Goal: Task Accomplishment & Management: Use online tool/utility

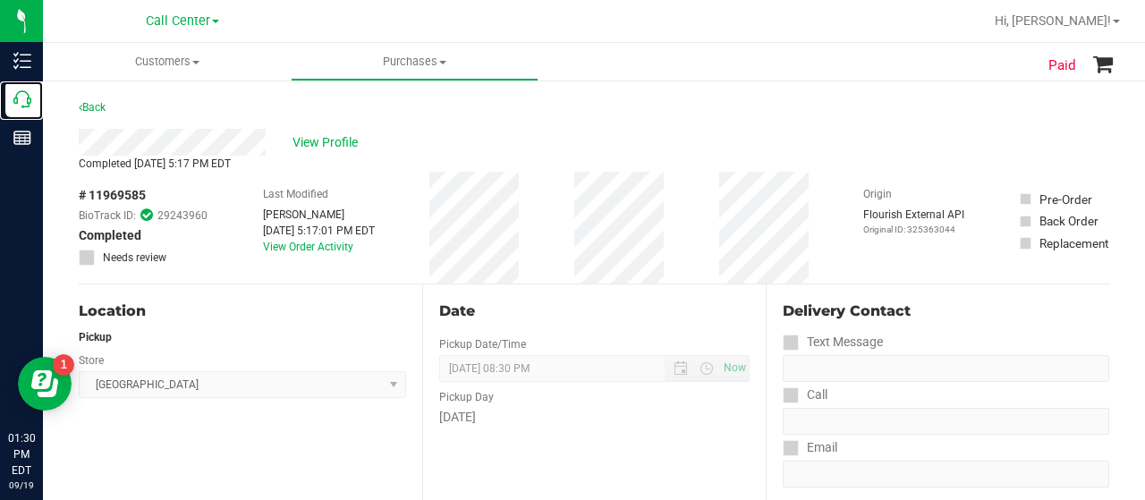
click at [0, 0] on p "Call Center" at bounding box center [0, 0] width 0 height 0
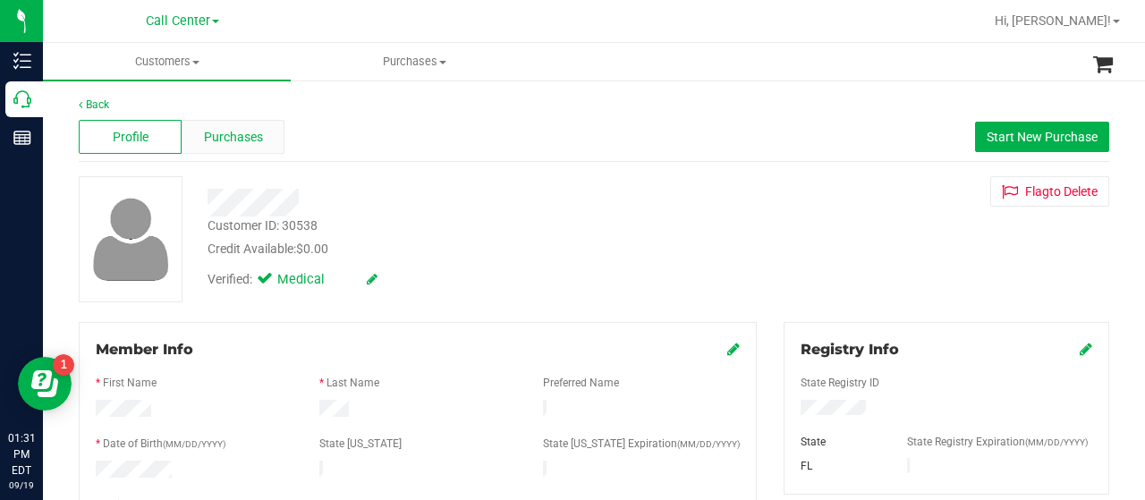
click at [245, 137] on span "Purchases" at bounding box center [233, 137] width 59 height 19
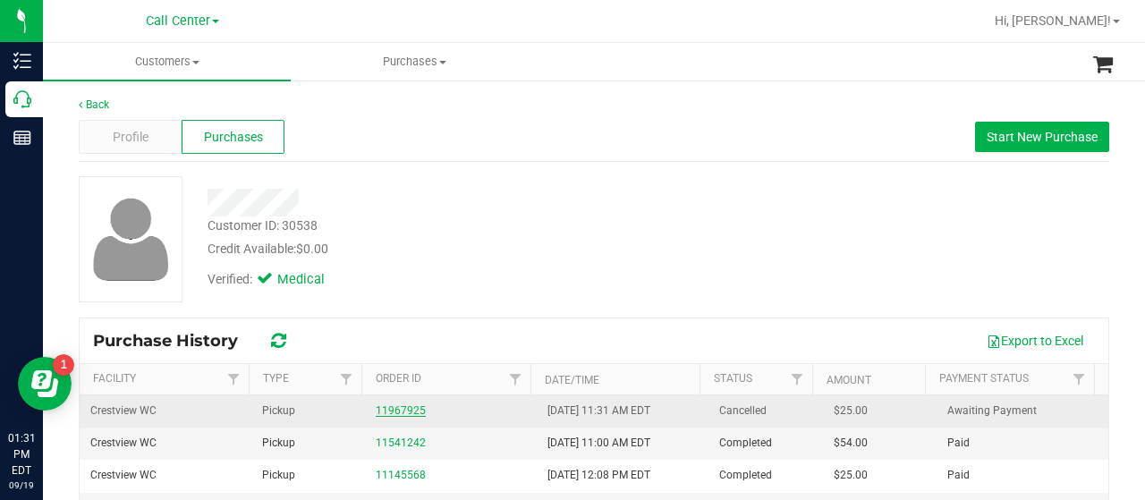
click at [394, 409] on link "11967925" at bounding box center [401, 410] width 50 height 13
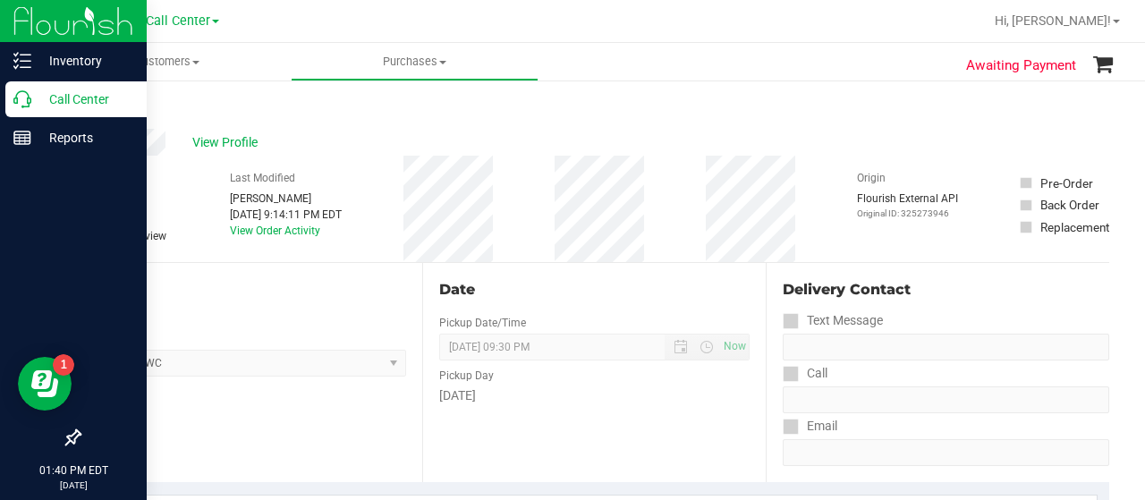
click at [24, 98] on icon at bounding box center [22, 99] width 18 height 18
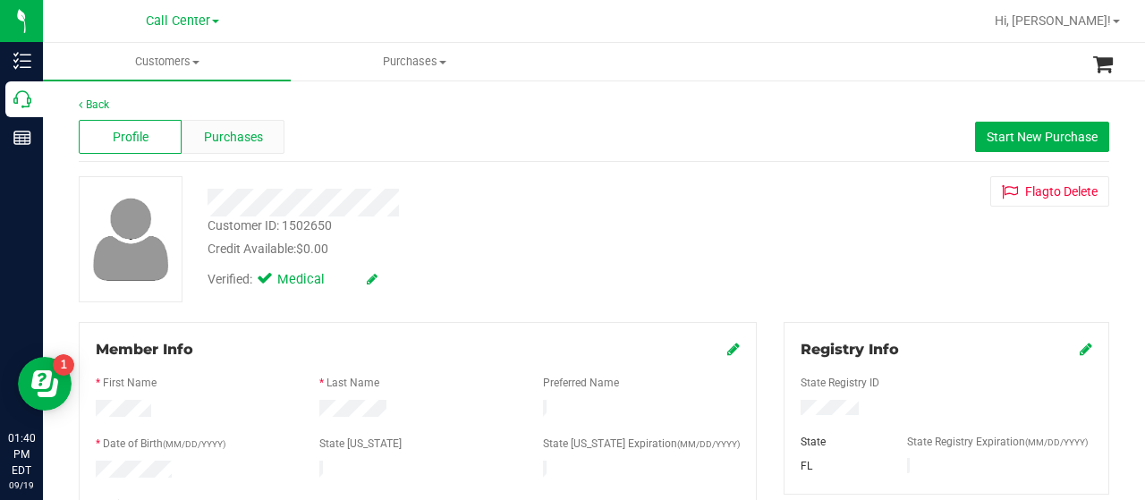
click at [240, 142] on span "Purchases" at bounding box center [233, 137] width 59 height 19
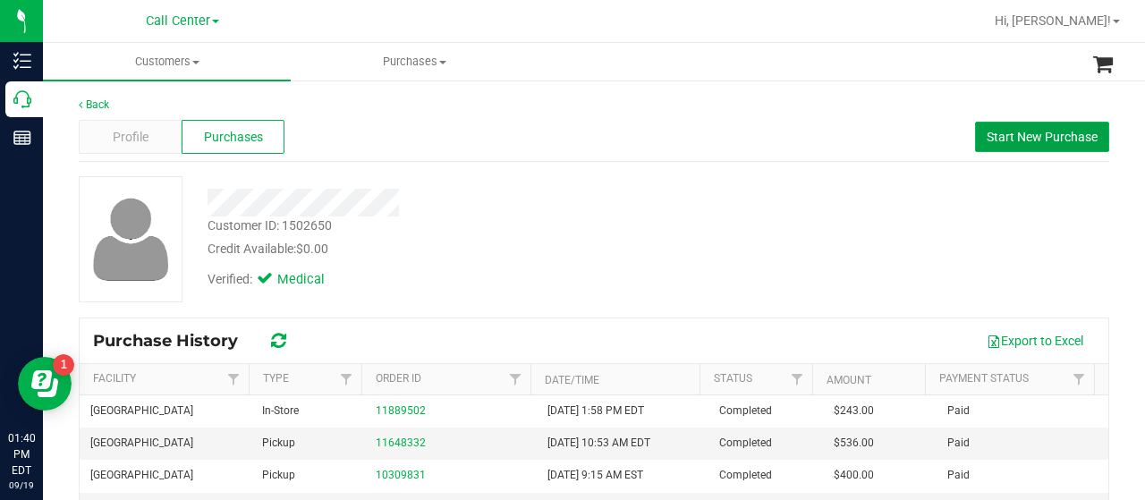
click at [1032, 135] on span "Start New Purchase" at bounding box center [1042, 137] width 111 height 14
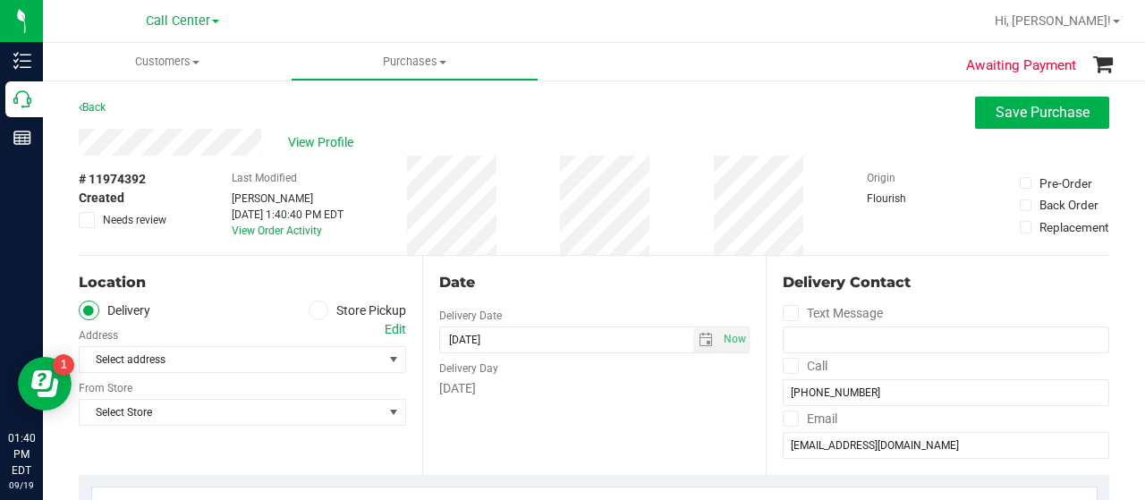
click at [313, 311] on icon at bounding box center [318, 311] width 11 height 0
click at [0, 0] on input "Store Pickup" at bounding box center [0, 0] width 0 height 0
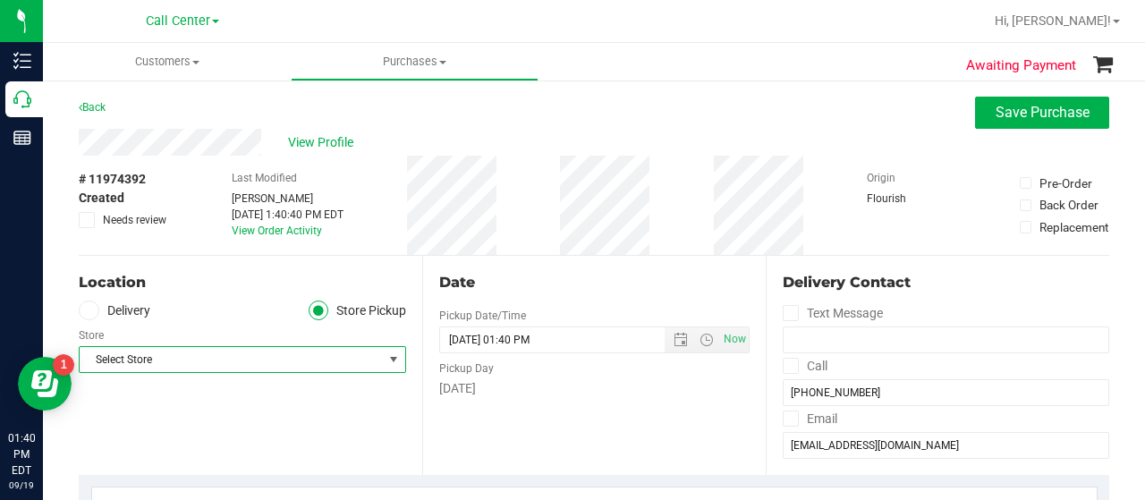
click at [351, 359] on span "Select Store" at bounding box center [231, 359] width 303 height 25
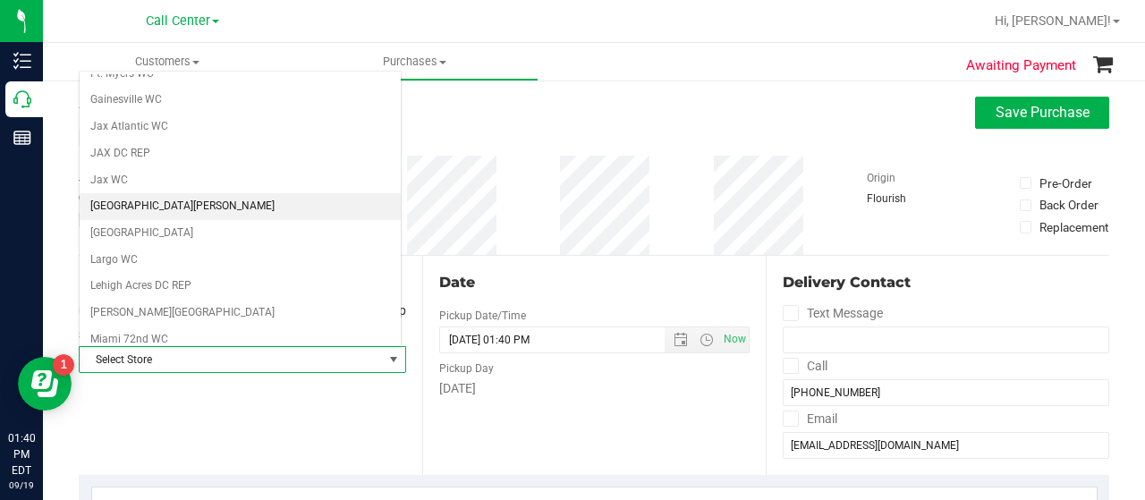
scroll to position [365, 0]
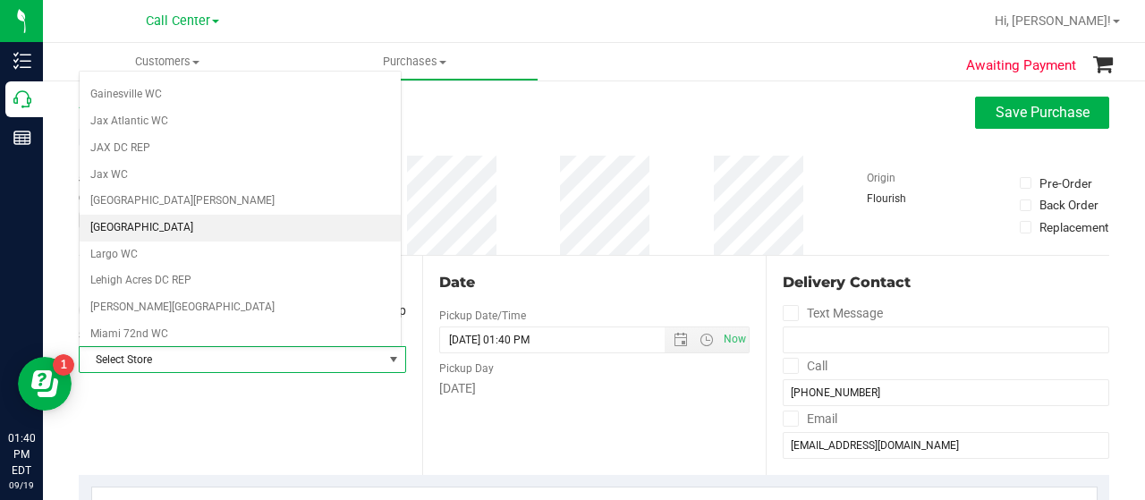
click at [166, 220] on li "[GEOGRAPHIC_DATA]" at bounding box center [240, 228] width 321 height 27
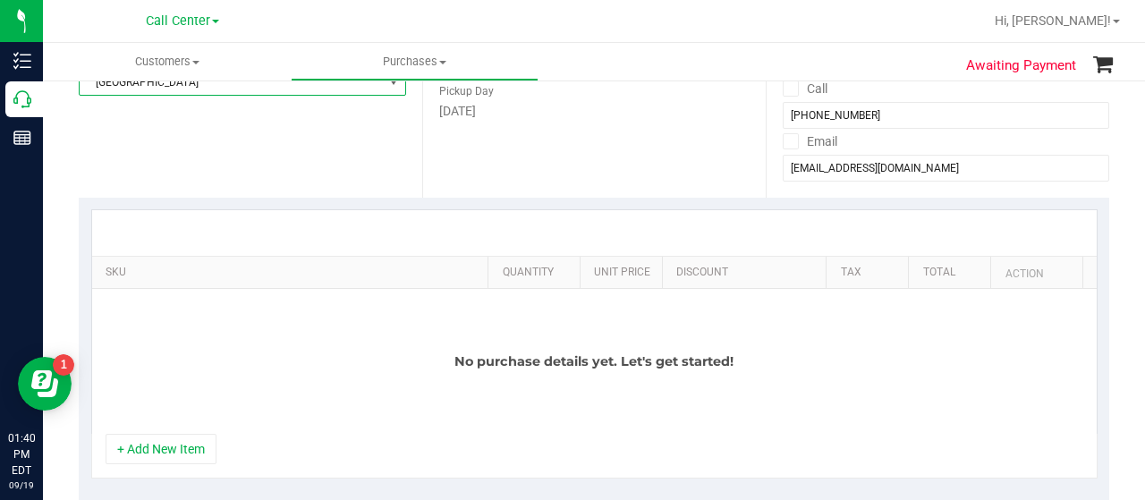
scroll to position [275, 0]
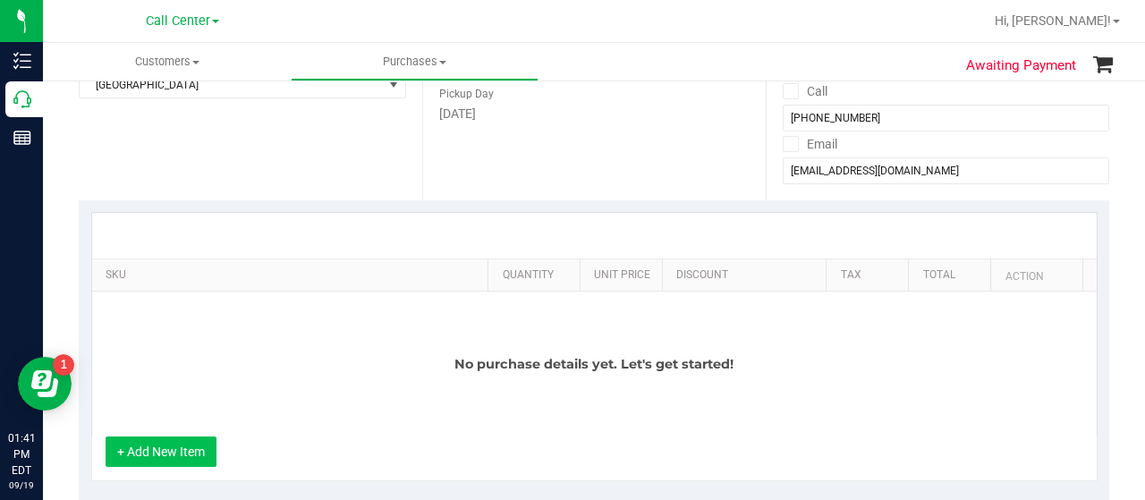
click at [180, 454] on button "+ Add New Item" at bounding box center [161, 452] width 111 height 30
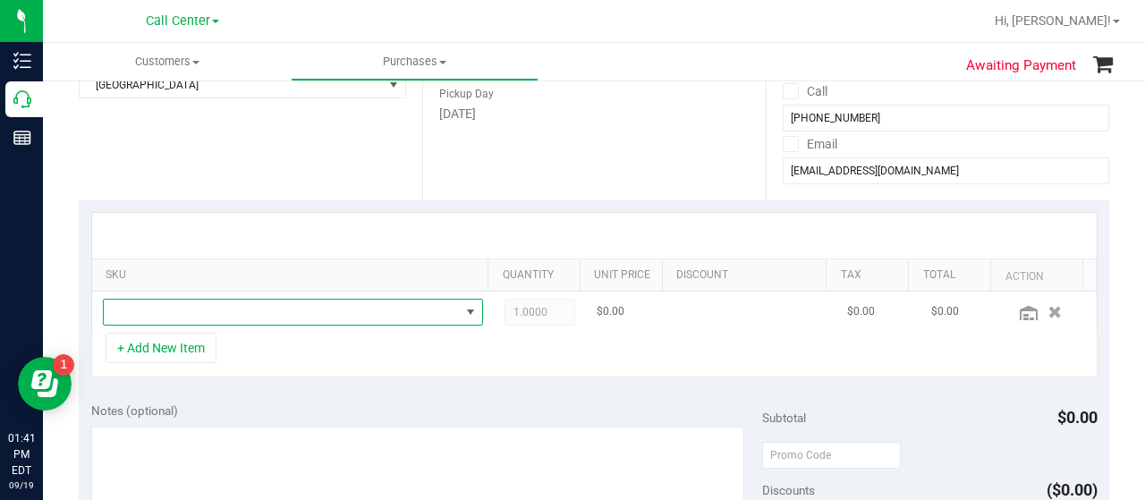
click at [277, 304] on span "NO DATA FOUND" at bounding box center [282, 312] width 356 height 25
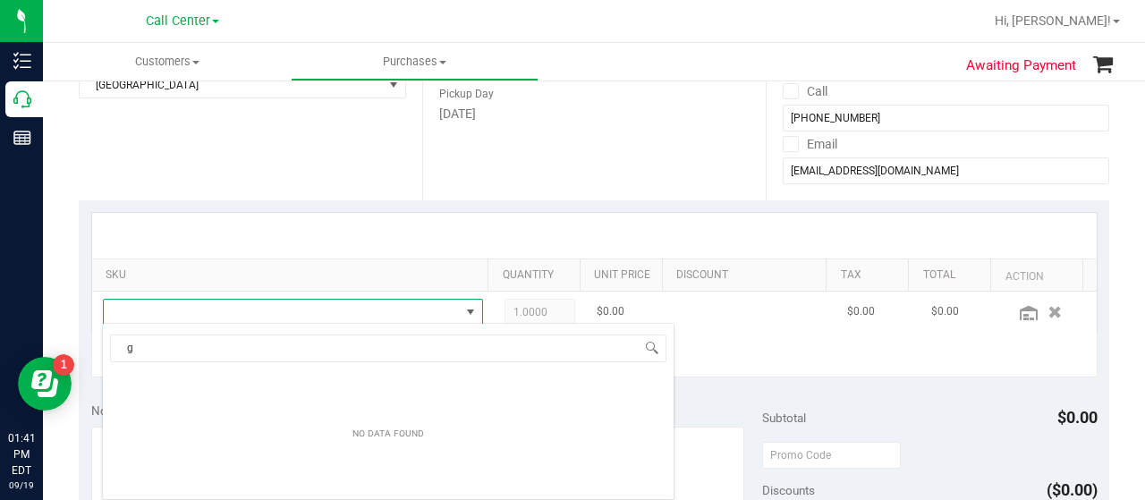
scroll to position [26, 361]
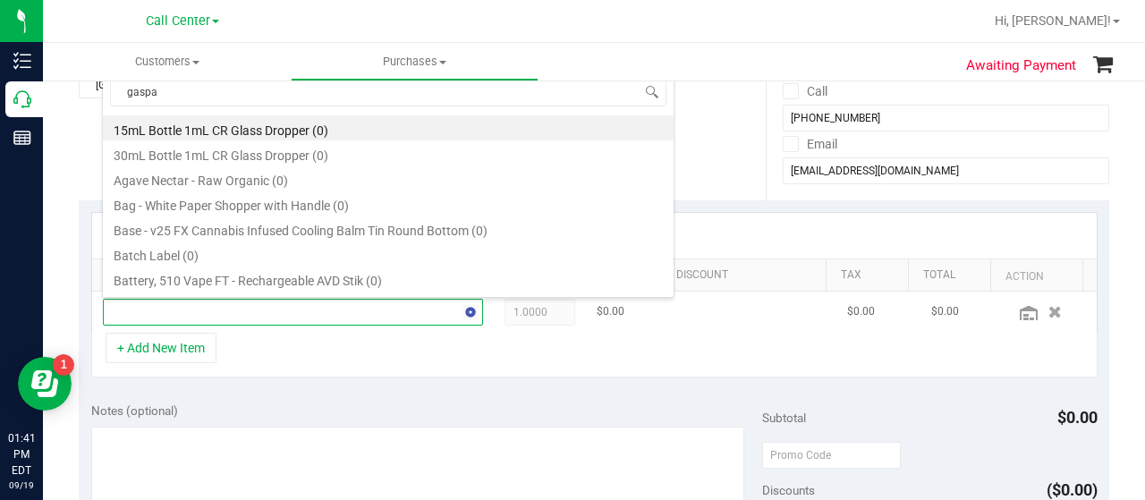
type input "[PERSON_NAME]"
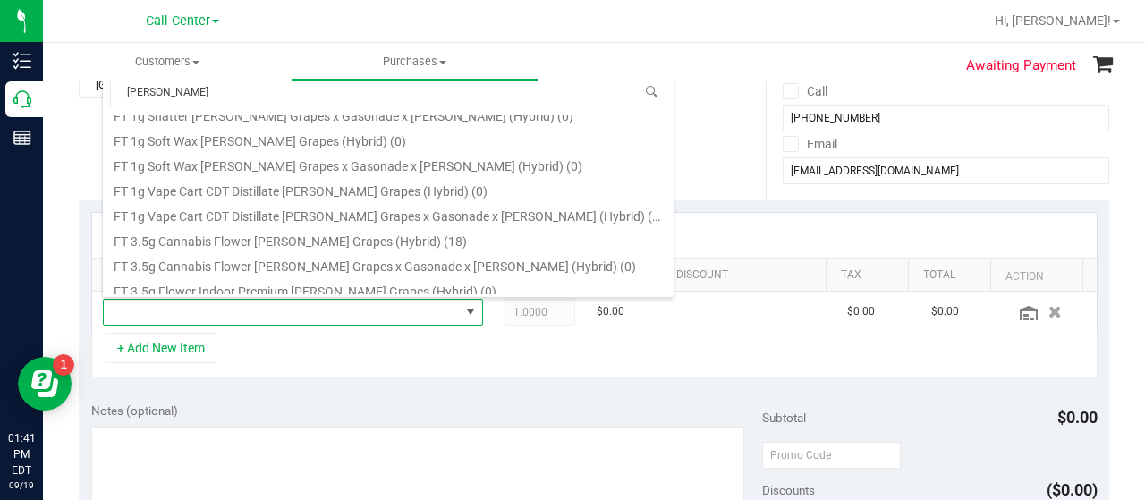
scroll to position [316, 0]
click at [357, 243] on li "FT 3.5g Cannabis Flower [PERSON_NAME] Grapes (Hybrid) (18)" at bounding box center [388, 238] width 571 height 25
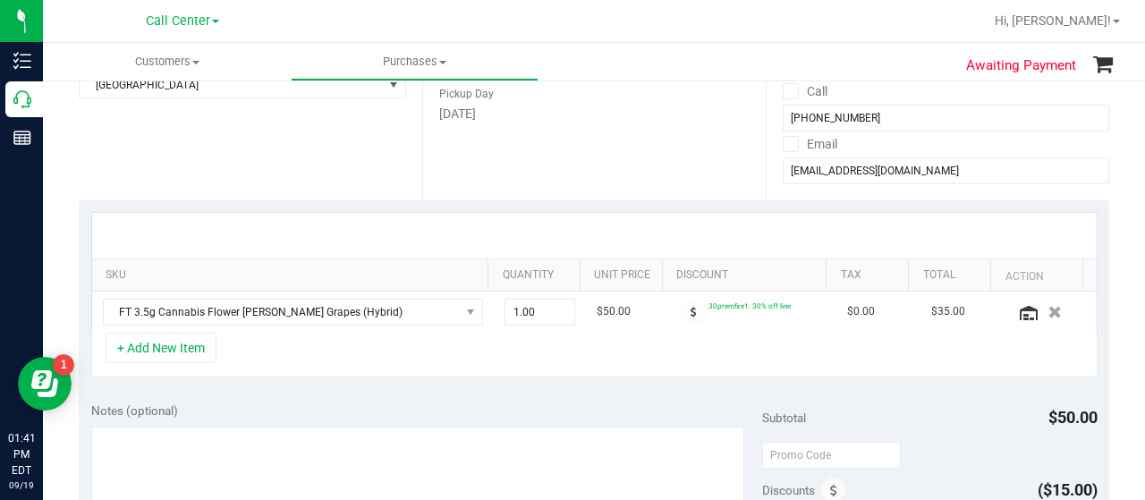
scroll to position [0, 0]
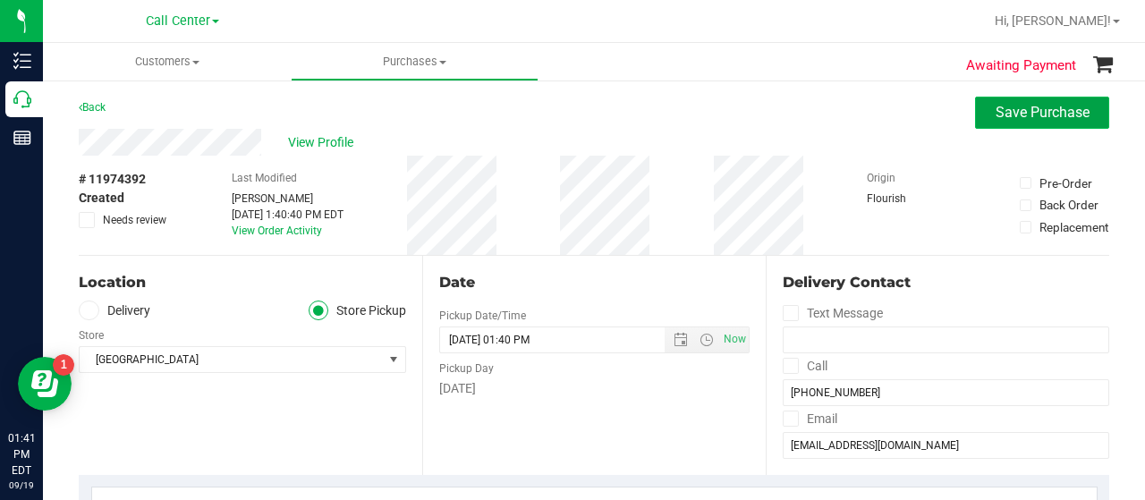
click at [975, 124] on button "Save Purchase" at bounding box center [1042, 113] width 134 height 32
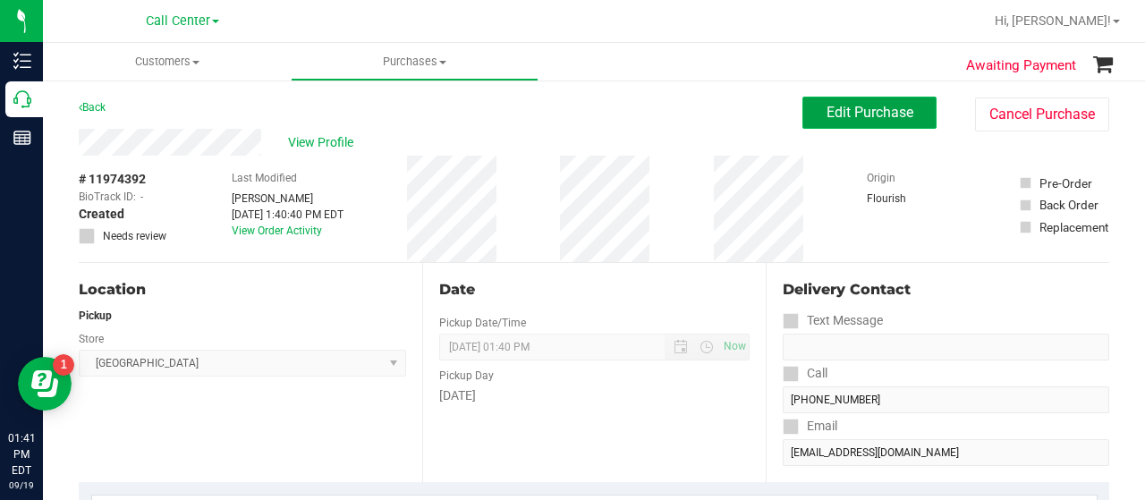
click at [852, 108] on span "Edit Purchase" at bounding box center [870, 112] width 87 height 17
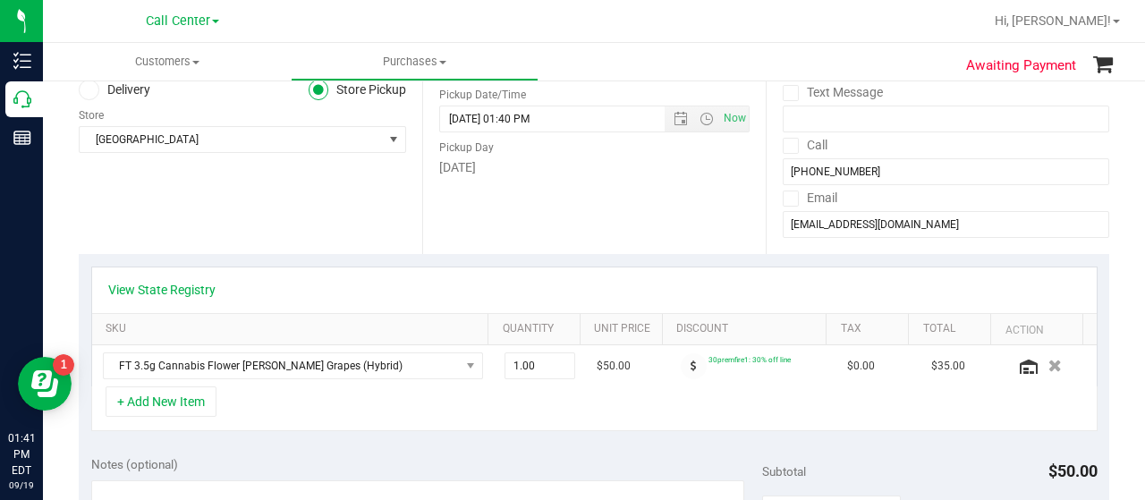
scroll to position [253, 0]
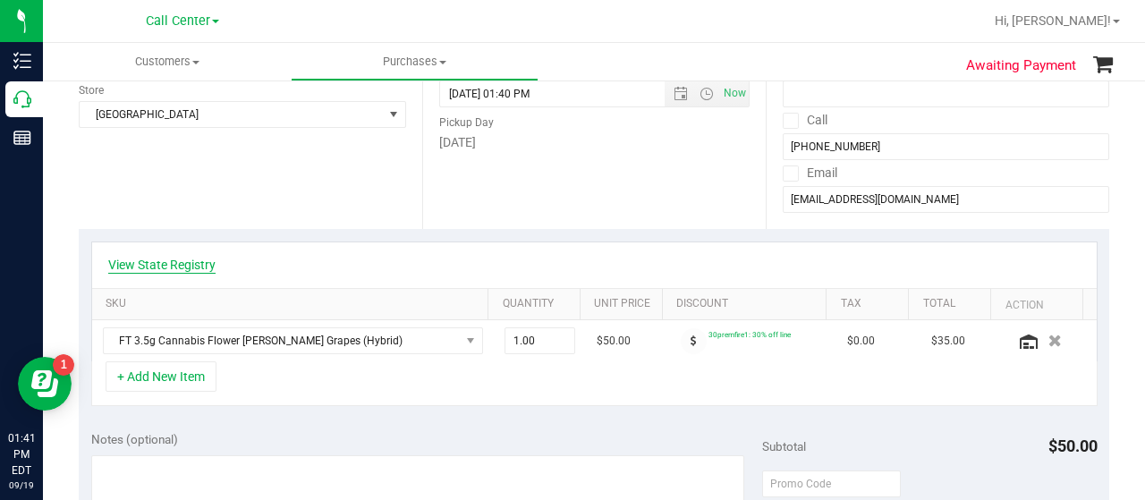
click at [195, 264] on link "View State Registry" at bounding box center [161, 265] width 107 height 18
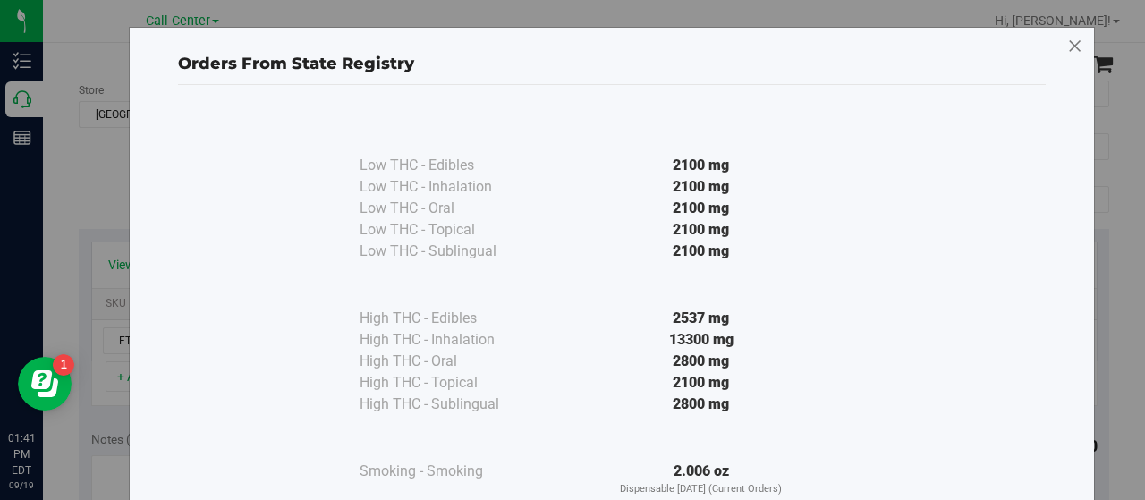
click at [1068, 44] on icon at bounding box center [1076, 46] width 16 height 29
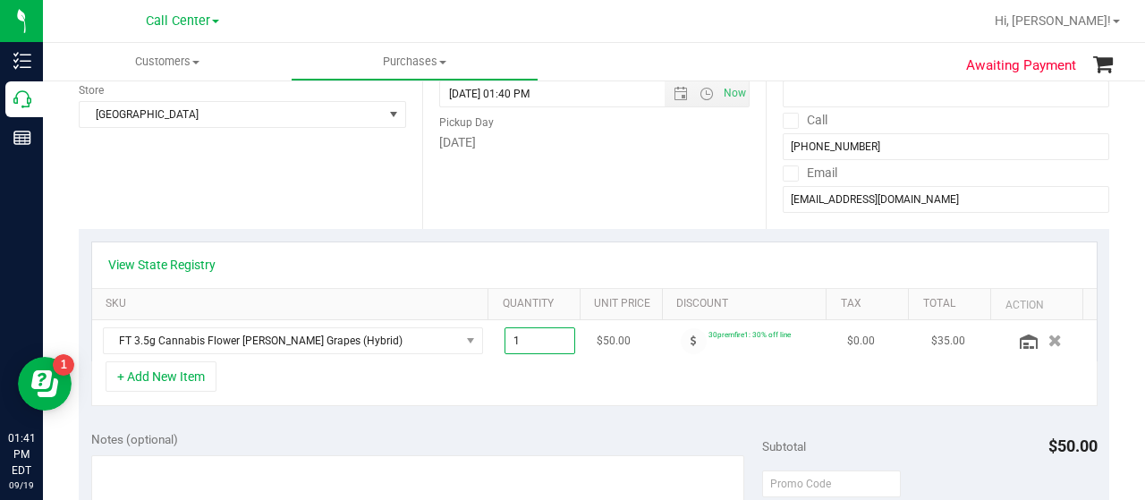
click at [528, 344] on span "1.00 1" at bounding box center [541, 341] width 72 height 27
type input "10"
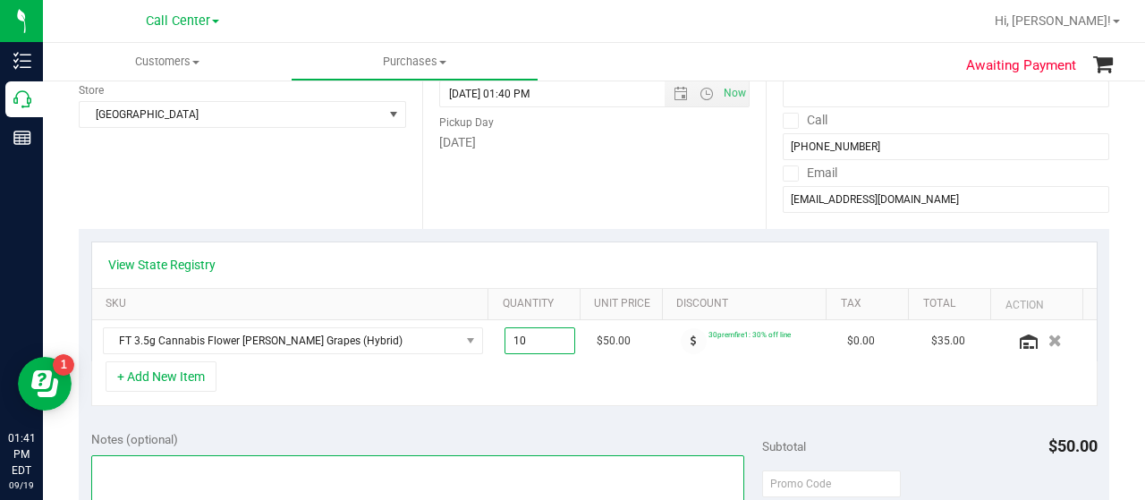
type input "10.00"
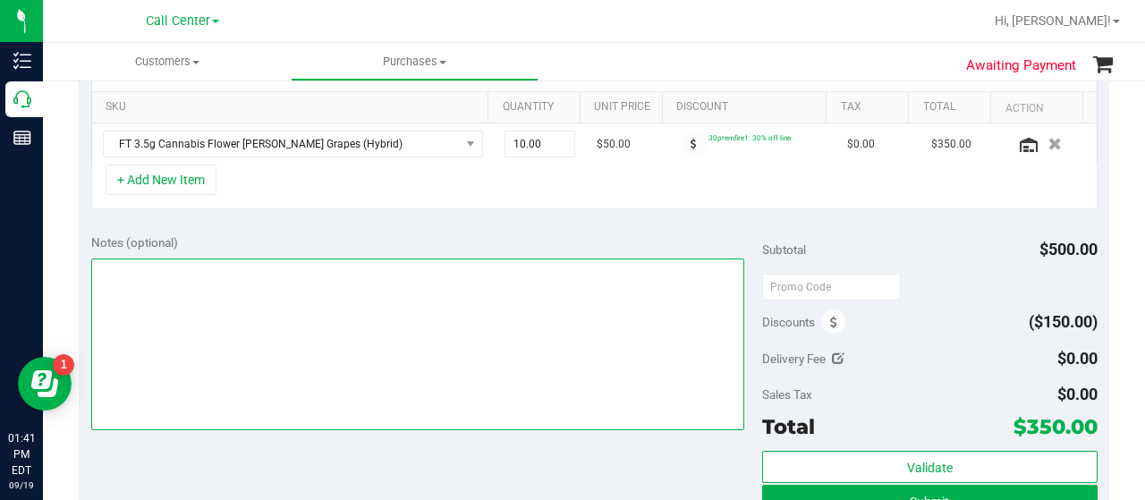
scroll to position [450, 0]
click at [480, 355] on textarea at bounding box center [417, 345] width 653 height 172
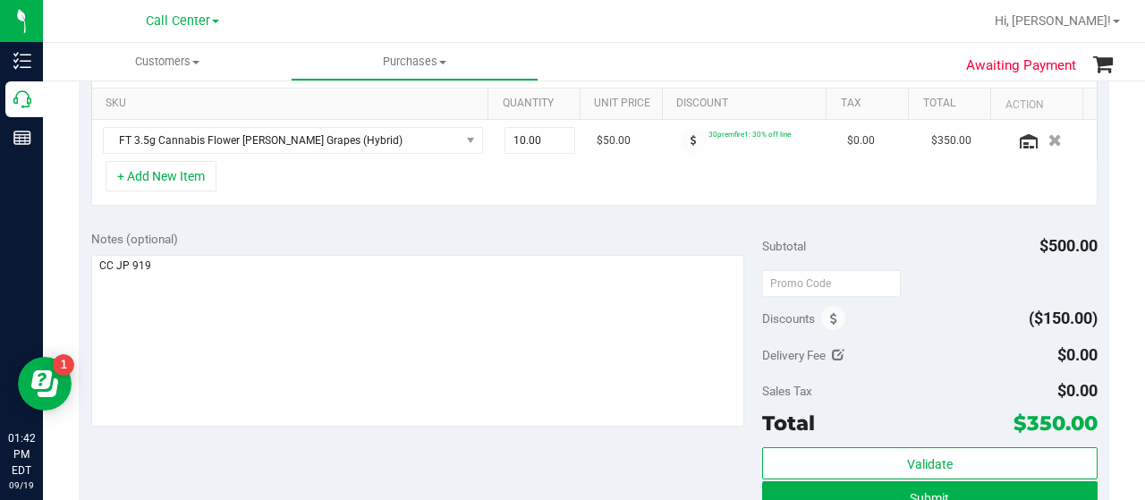
scroll to position [453, 0]
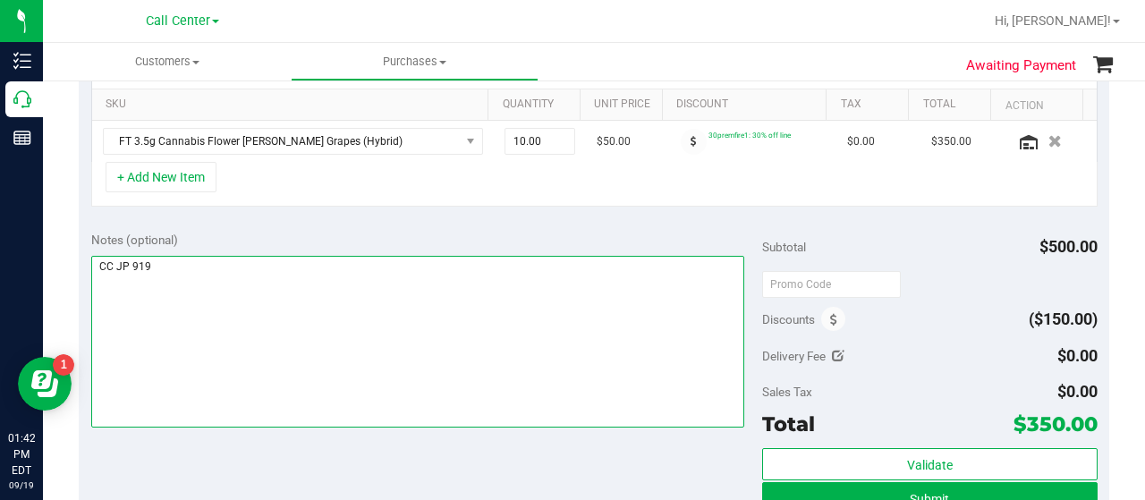
click at [451, 311] on textarea at bounding box center [417, 342] width 653 height 172
click at [136, 256] on textarea at bounding box center [417, 342] width 653 height 172
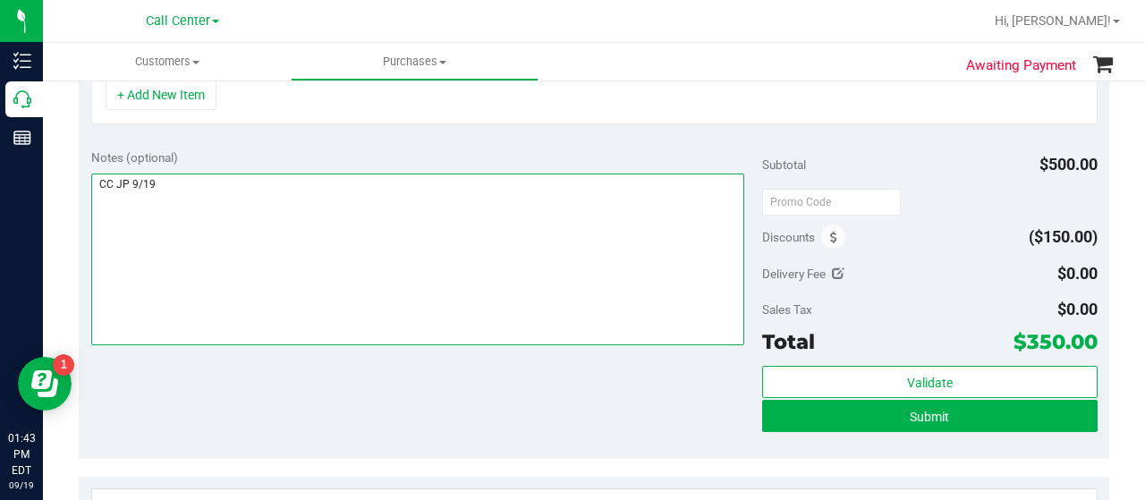
scroll to position [533, 0]
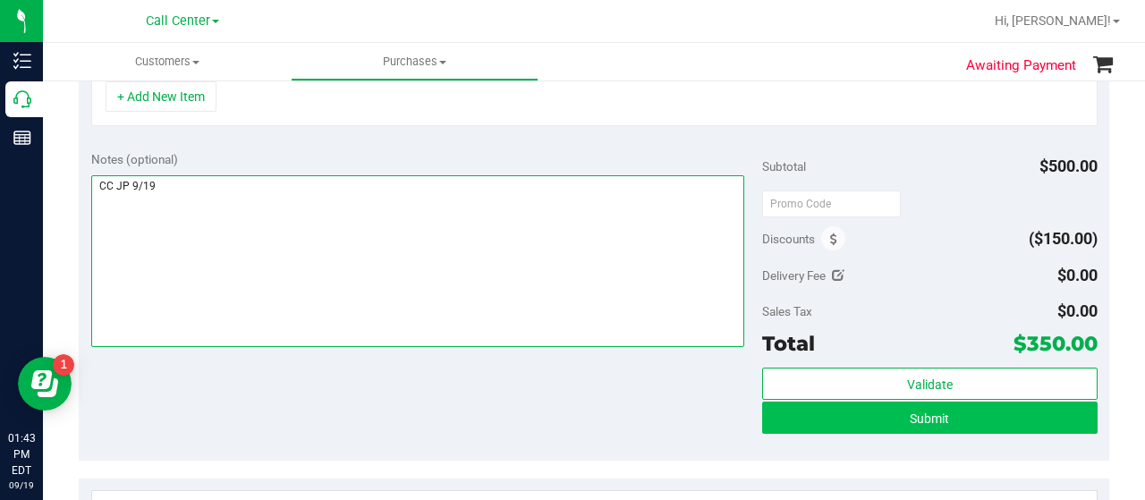
type textarea "CC JP 9/19"
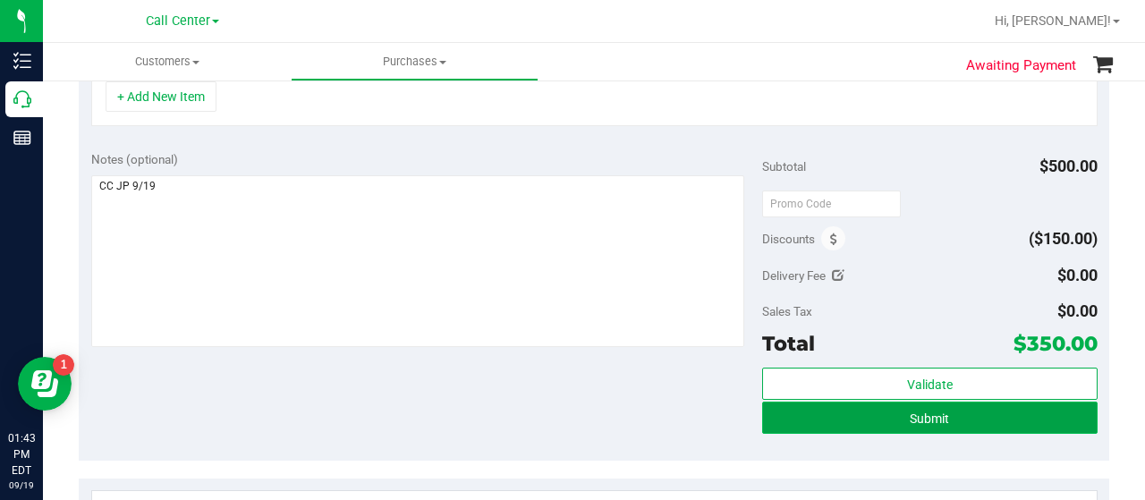
click at [920, 424] on button "Submit" at bounding box center [930, 418] width 336 height 32
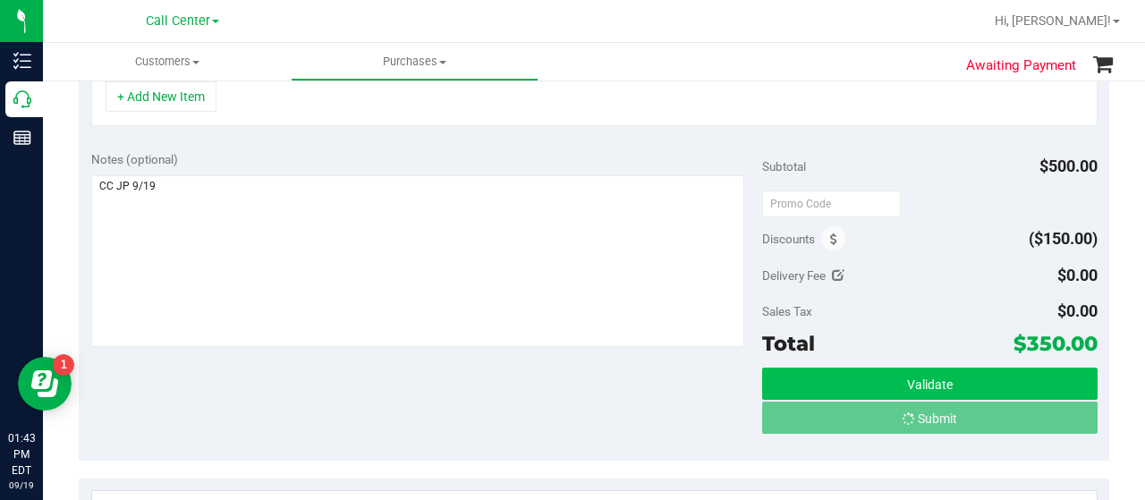
scroll to position [505, 0]
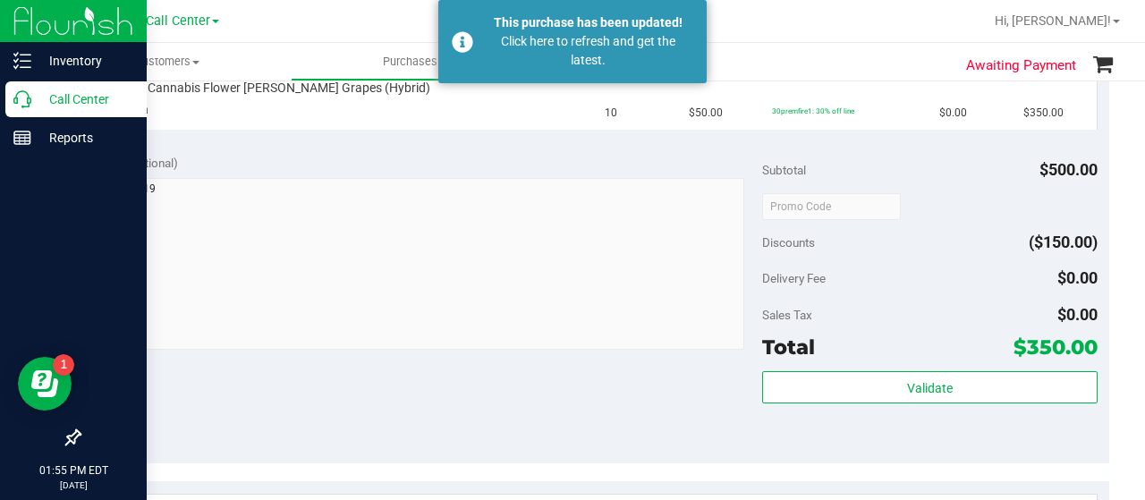
click at [28, 101] on icon at bounding box center [22, 99] width 18 height 18
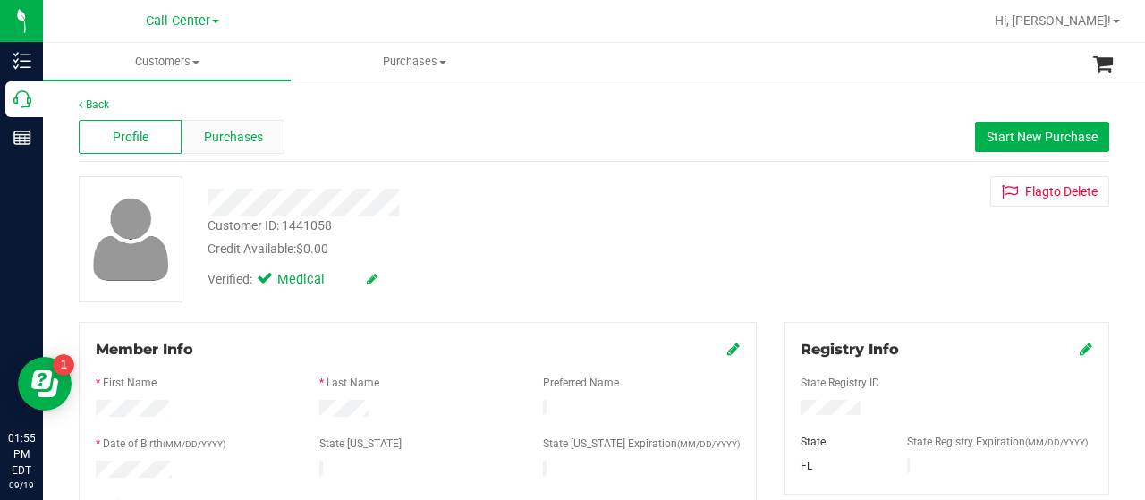
click at [227, 128] on span "Purchases" at bounding box center [233, 137] width 59 height 19
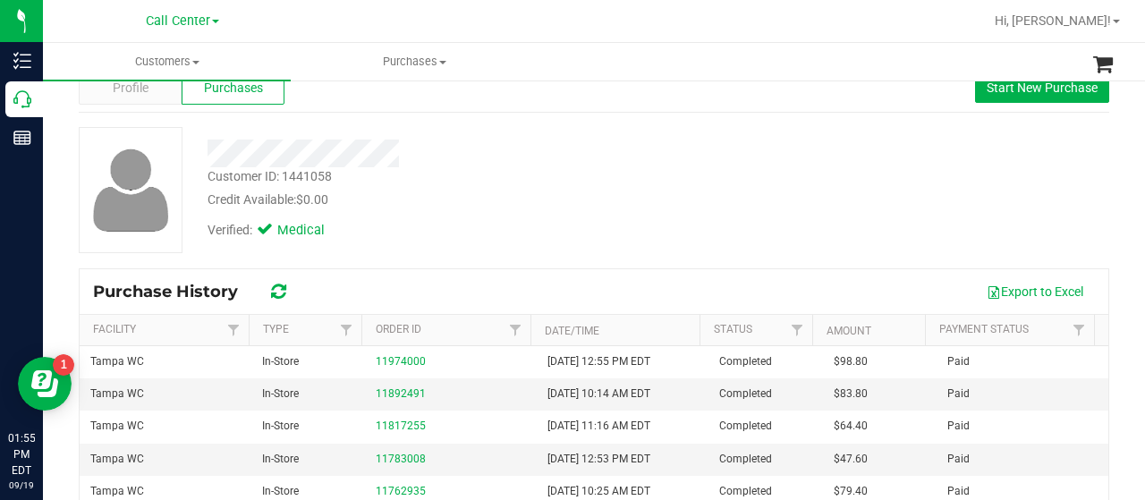
scroll to position [50, 0]
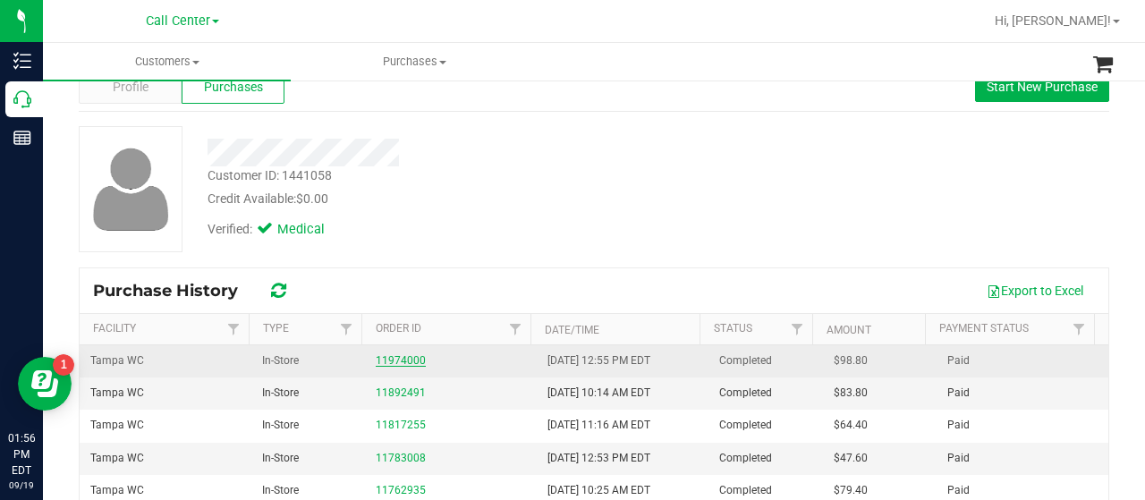
click at [390, 362] on link "11974000" at bounding box center [401, 360] width 50 height 13
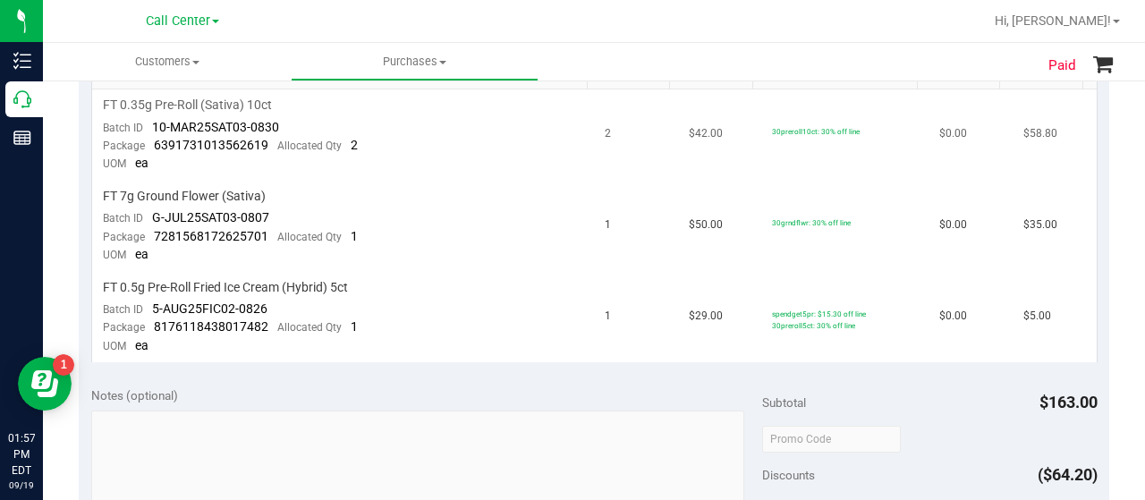
scroll to position [505, 0]
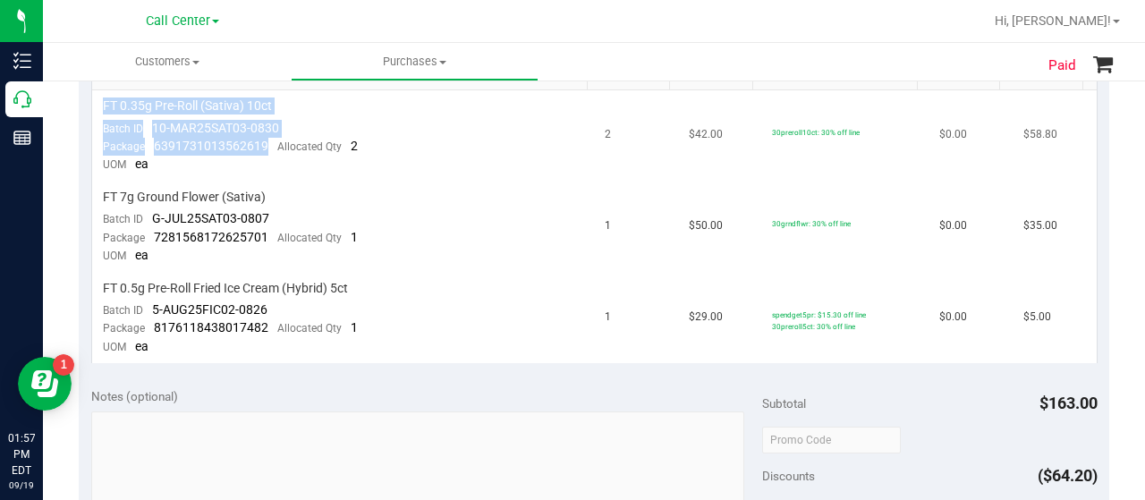
drag, startPoint x: 265, startPoint y: 140, endPoint x: 96, endPoint y: 103, distance: 173.3
click at [96, 103] on td "FT 0.35g Pre-Roll (Sativa) 10ct Batch ID 10-MAR25SAT03-0830 Package 63917310135…" at bounding box center [343, 135] width 503 height 91
copy td "FT 0.35g Pre-Roll (Sativa) 10ct Batch ID 10-MAR25SAT03-0830 Package 63917310135…"
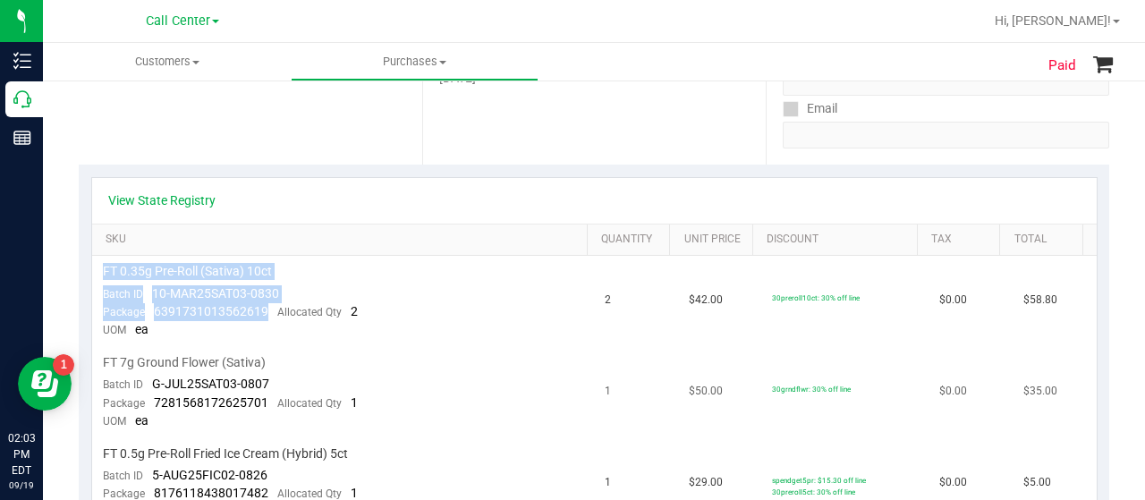
scroll to position [340, 0]
copy td "FT 0.35g Pre-Roll (Sativa) 10ct Batch ID 10-MAR25SAT03-0830 Package 63917310135…"
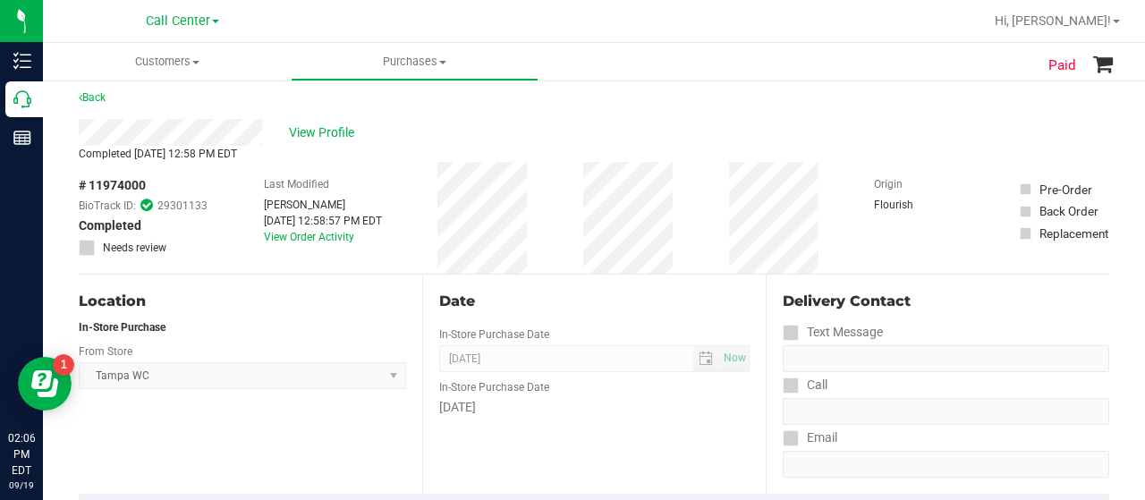
scroll to position [9, 0]
drag, startPoint x: 146, startPoint y: 183, endPoint x: 79, endPoint y: 189, distance: 67.4
click at [79, 189] on span "# 11974000" at bounding box center [112, 186] width 67 height 19
copy span "# 11974000"
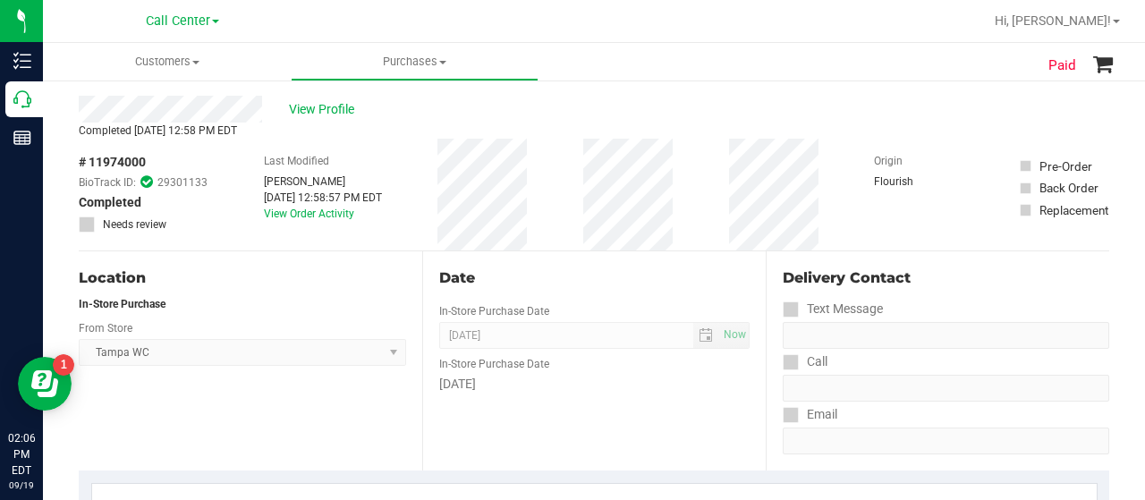
scroll to position [34, 0]
copy span "# 11974000"
click at [310, 110] on span "View Profile" at bounding box center [325, 108] width 72 height 19
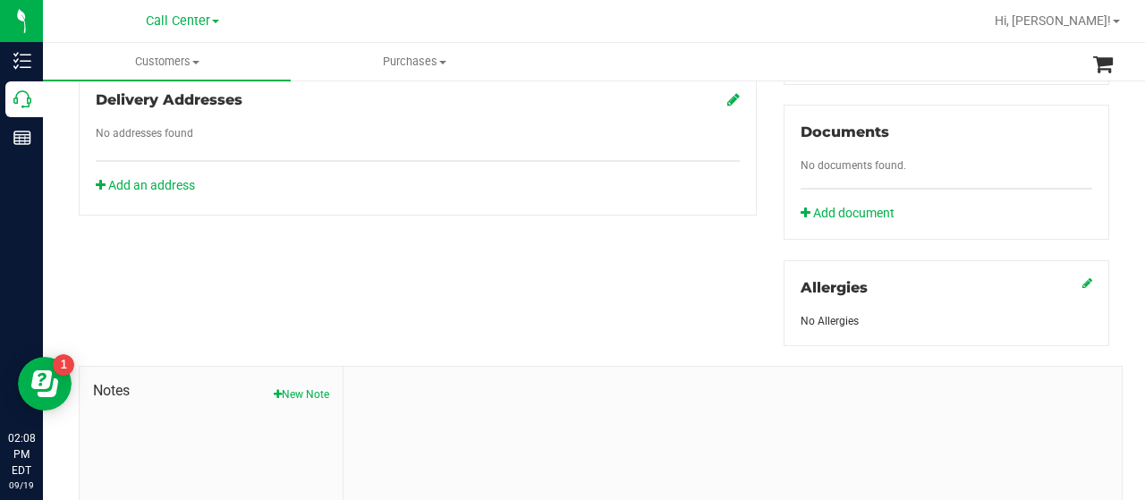
scroll to position [757, 0]
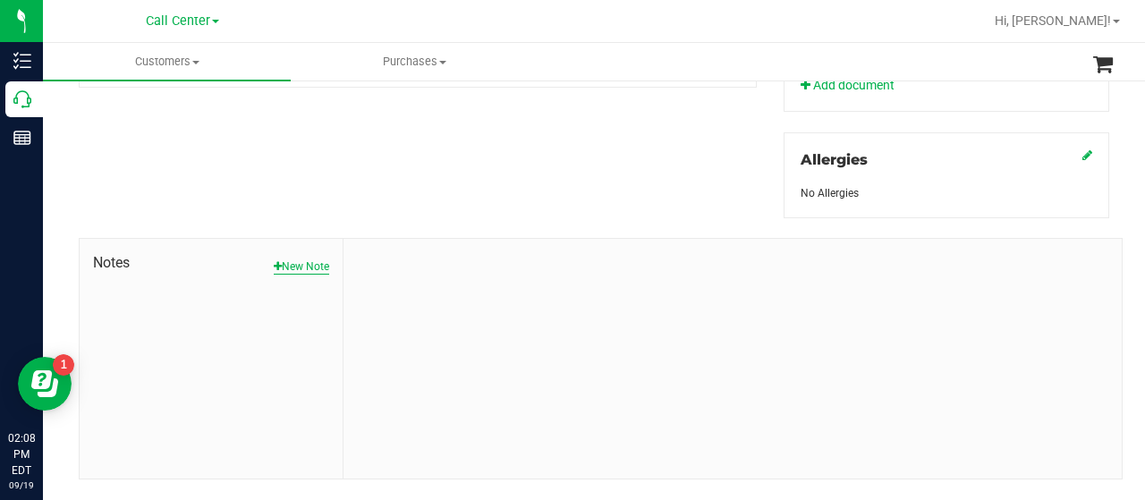
click at [304, 262] on button "New Note" at bounding box center [301, 267] width 55 height 16
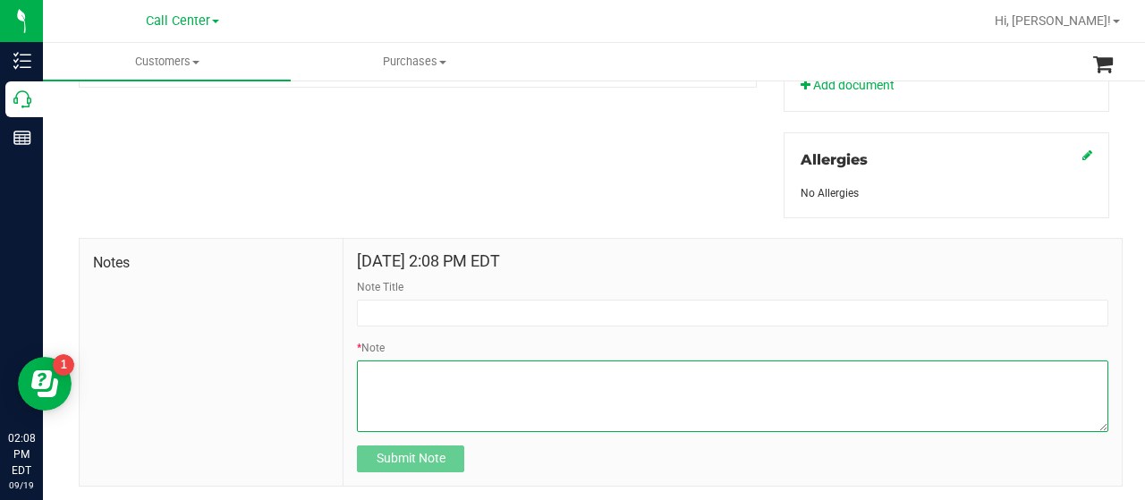
click at [457, 396] on textarea "* Note" at bounding box center [733, 397] width 752 height 72
paste textarea "Completed By: [PERSON_NAME] Contact Reasons: feedback.complaint.order Order Num…"
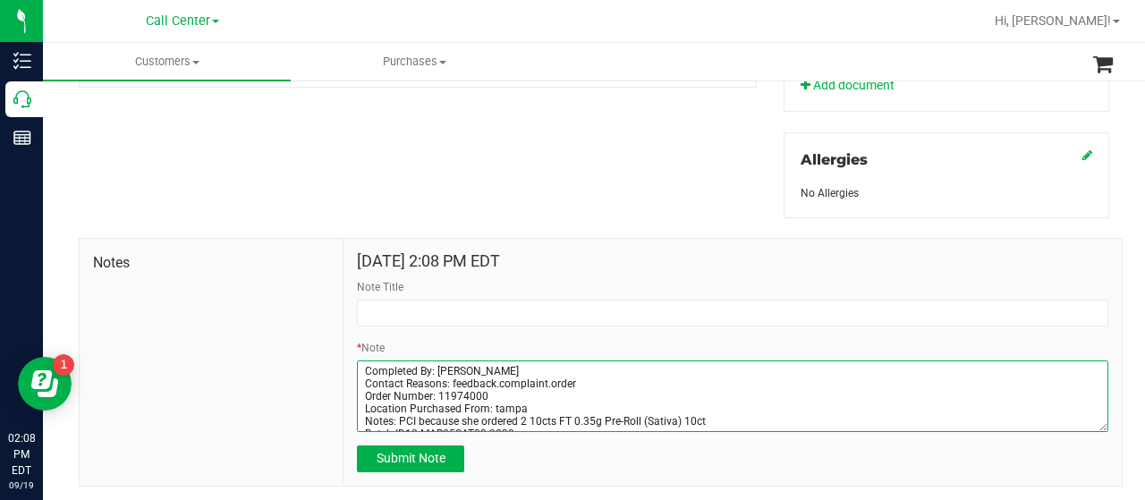
scroll to position [48, 0]
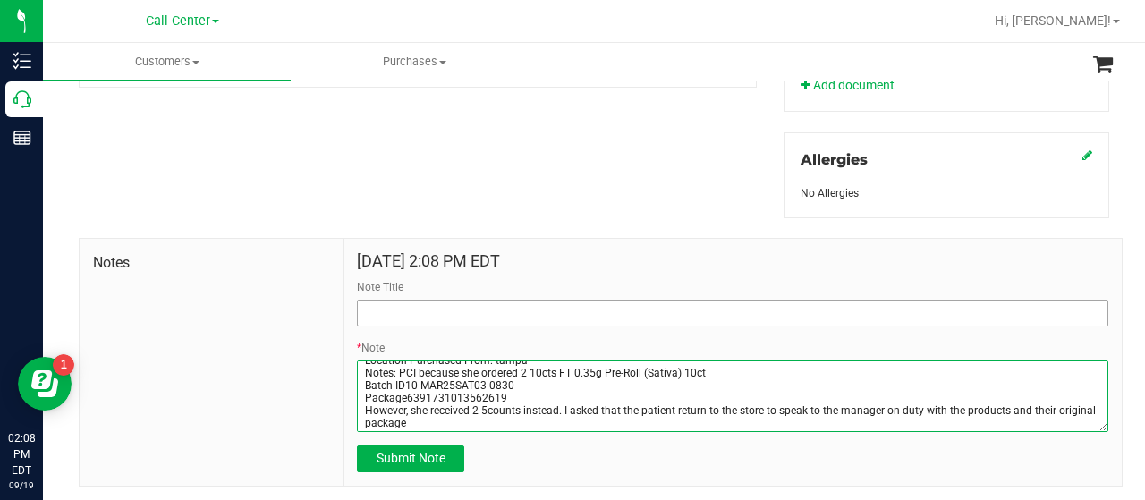
type textarea "Completed By: [PERSON_NAME] Contact Reasons: feedback.complaint.order Order Num…"
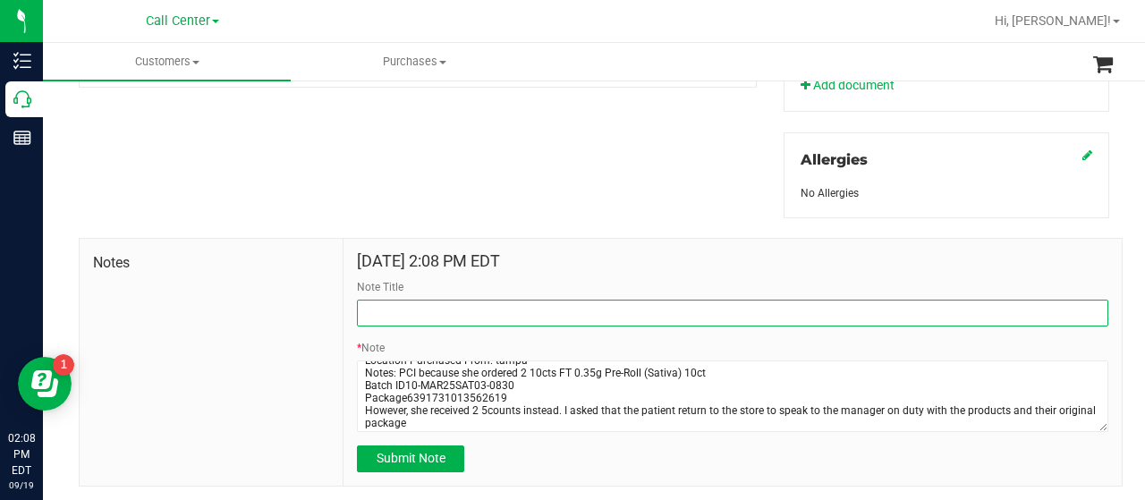
click at [435, 309] on input "Note Title" at bounding box center [733, 313] width 752 height 27
type input "order"
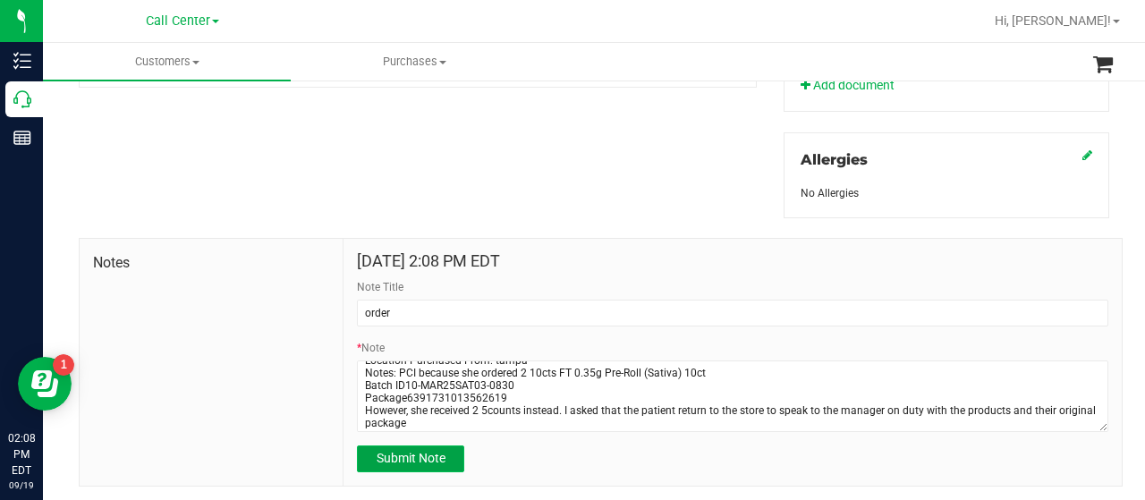
click at [418, 465] on button "Submit Note" at bounding box center [410, 459] width 107 height 27
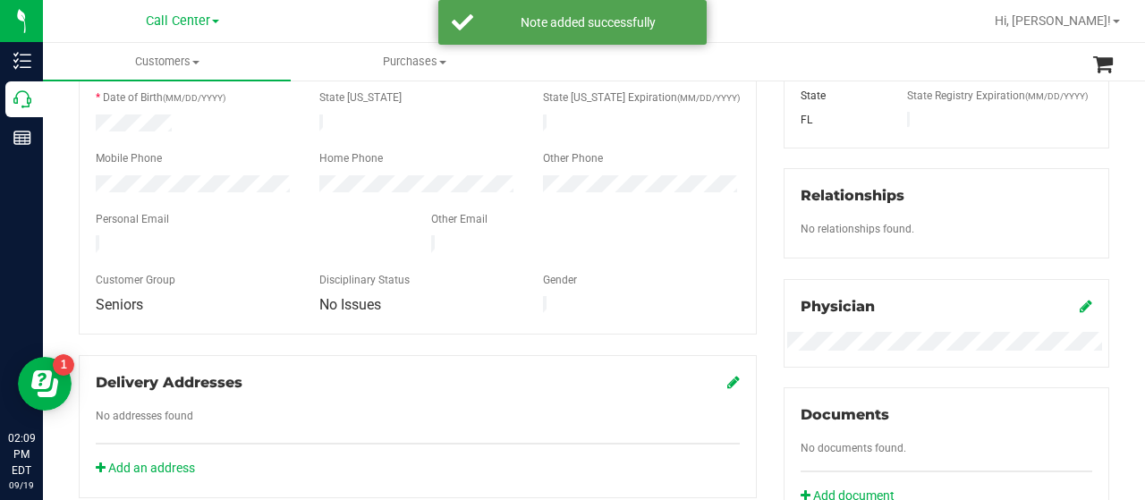
scroll to position [0, 0]
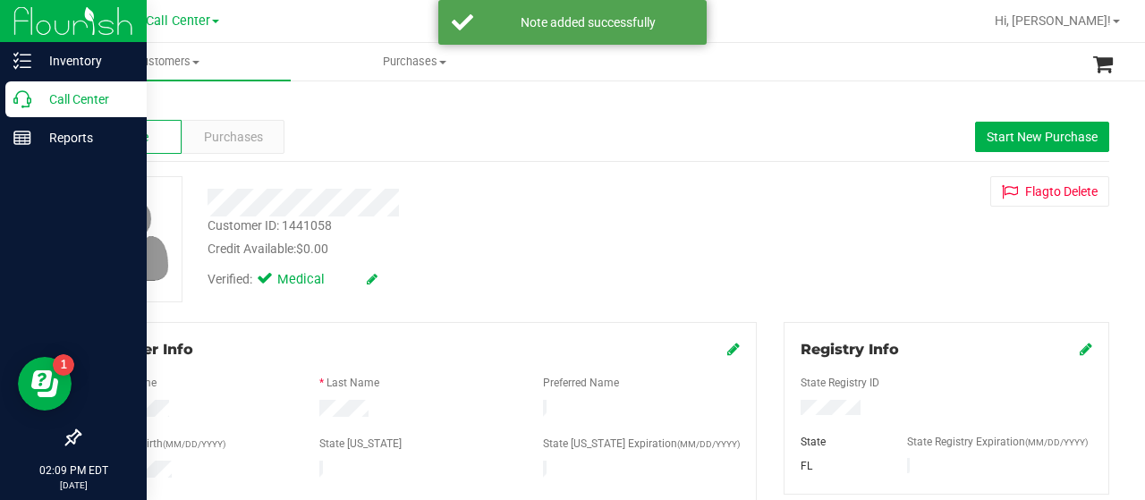
click at [29, 98] on icon at bounding box center [22, 99] width 18 height 18
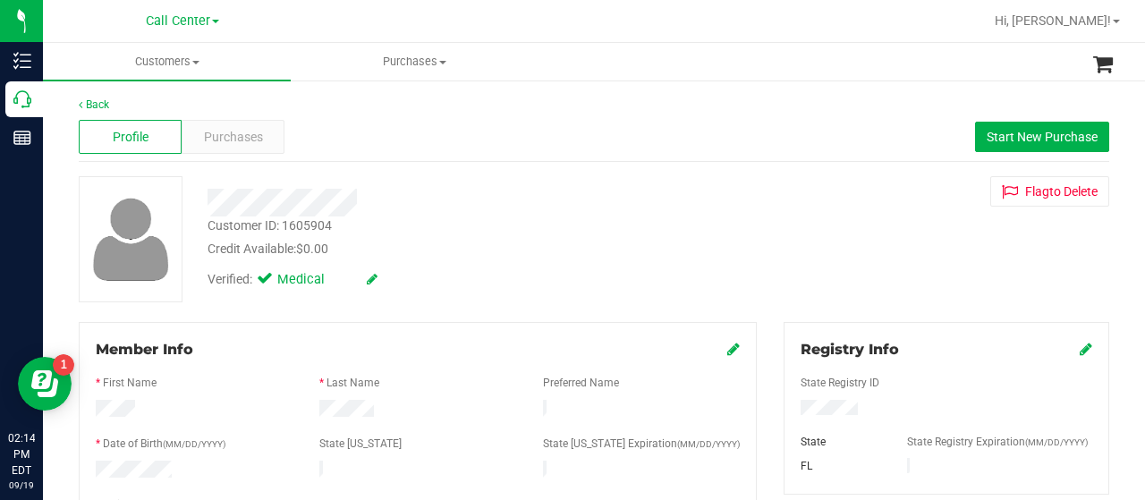
click at [788, 412] on div at bounding box center [947, 410] width 319 height 20
click at [81, 466] on div "Member Info * First Name * Last Name Preferred Name * Date of Birth (MM/DD/YYYY…" at bounding box center [418, 501] width 678 height 359
